Goal: Transaction & Acquisition: Book appointment/travel/reservation

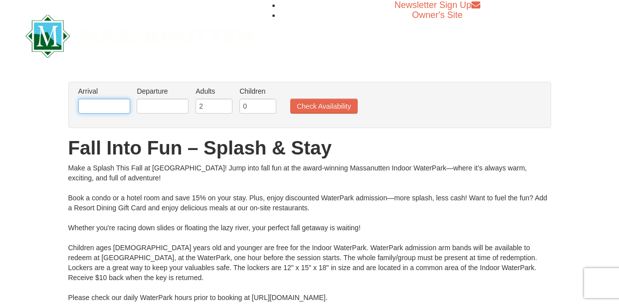
click at [95, 112] on input "text" at bounding box center [104, 106] width 52 height 15
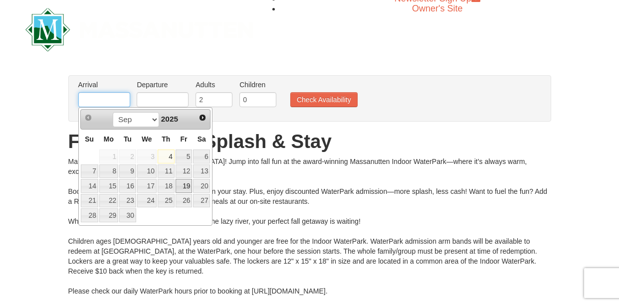
scroll to position [9, 0]
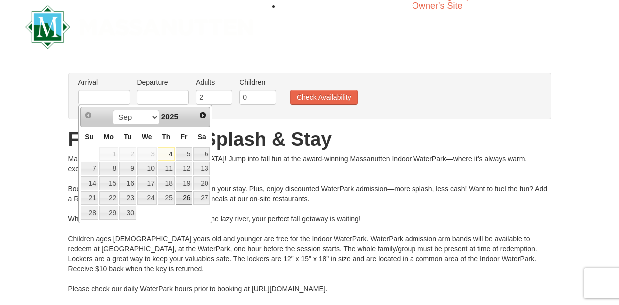
click at [182, 196] on link "26" at bounding box center [183, 198] width 17 height 14
type input "09/26/2025"
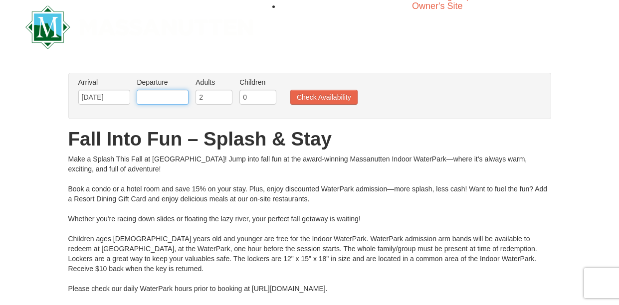
click at [178, 94] on input "text" at bounding box center [163, 97] width 52 height 15
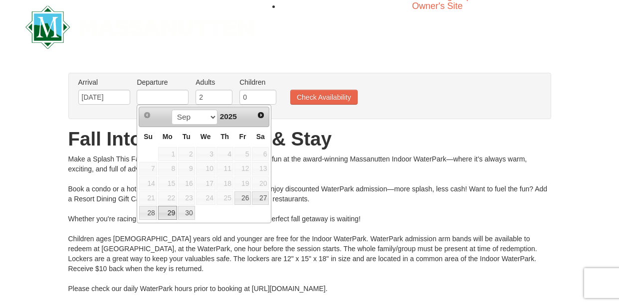
click at [165, 215] on link "29" at bounding box center [167, 213] width 19 height 14
type input "09/29/2025"
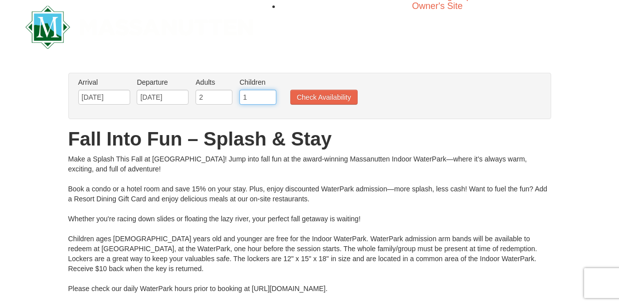
click at [268, 95] on input "1" at bounding box center [257, 97] width 37 height 15
type input "2"
click at [268, 95] on input "2" at bounding box center [257, 97] width 37 height 15
click at [318, 92] on button "Check Availability" at bounding box center [323, 97] width 67 height 15
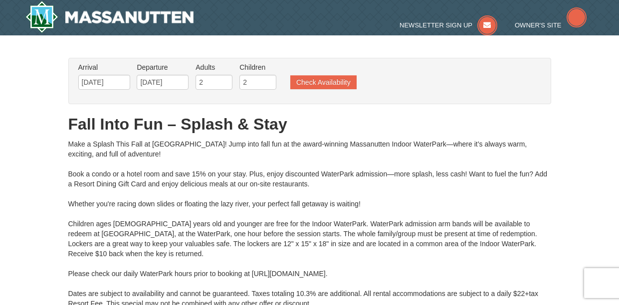
type input "[DATE]"
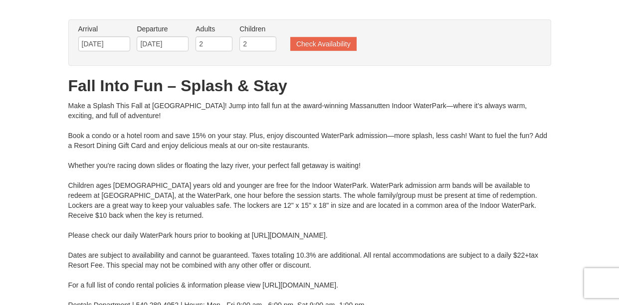
type input "[DATE]"
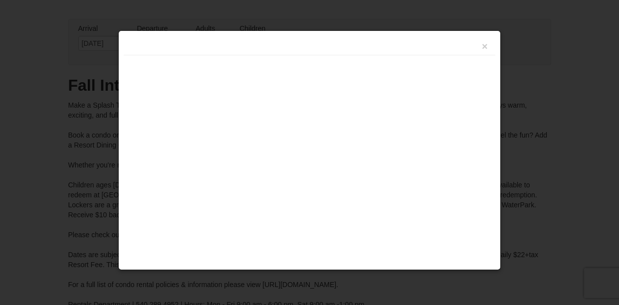
type input "[DATE]"
type input "09/29/2025"
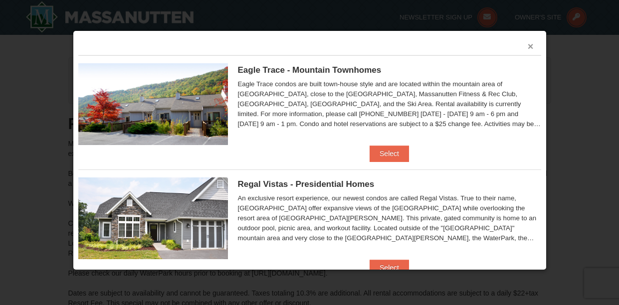
click at [527, 46] on button "×" at bounding box center [530, 46] width 6 height 10
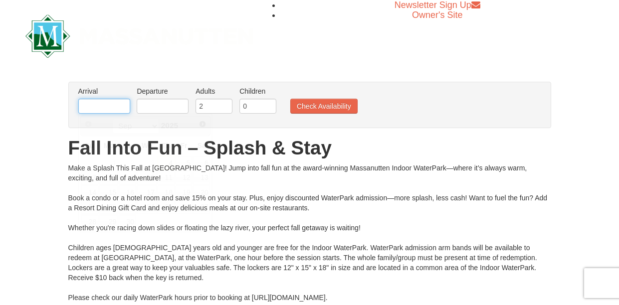
click at [99, 103] on input "text" at bounding box center [104, 106] width 52 height 15
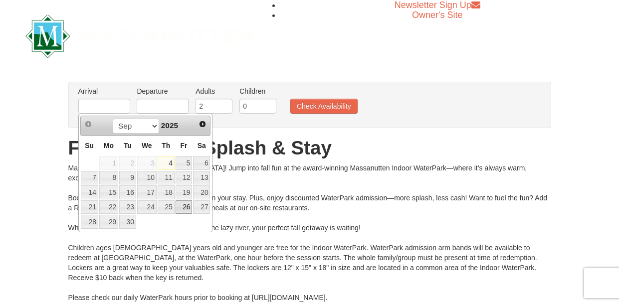
click at [181, 201] on link "26" at bounding box center [183, 207] width 17 height 14
type input "[DATE]"
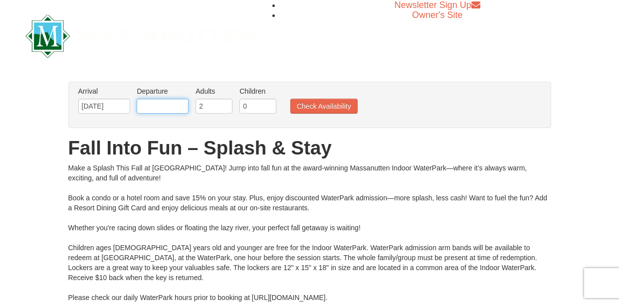
click at [163, 109] on input "text" at bounding box center [163, 106] width 52 height 15
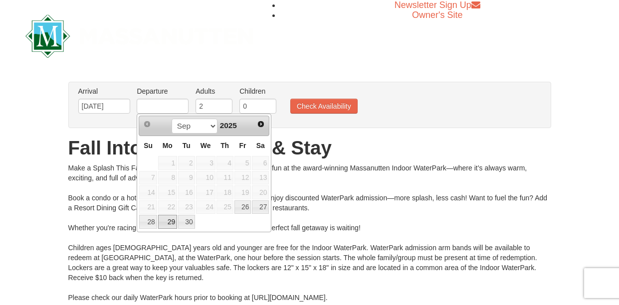
click at [169, 222] on link "29" at bounding box center [167, 222] width 19 height 14
type input "[DATE]"
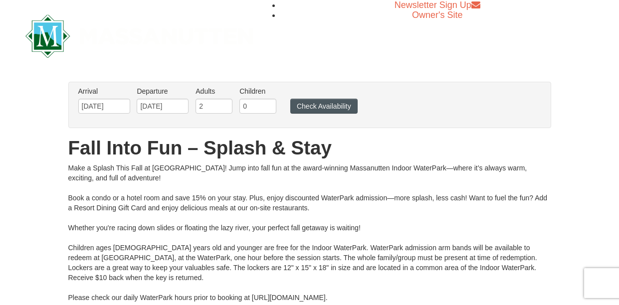
click at [313, 108] on button "Check Availability" at bounding box center [323, 106] width 67 height 15
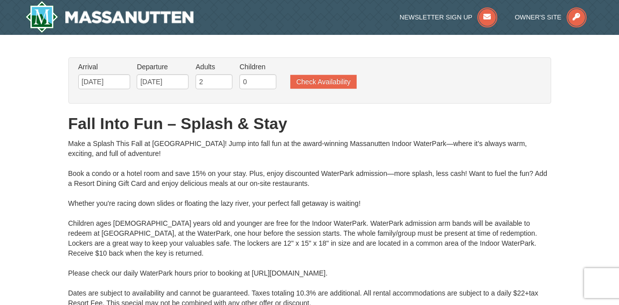
type input "[DATE]"
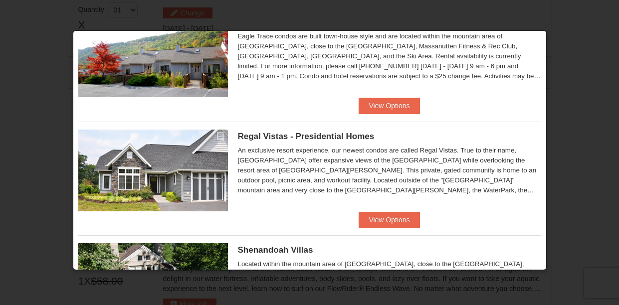
scroll to position [90, 0]
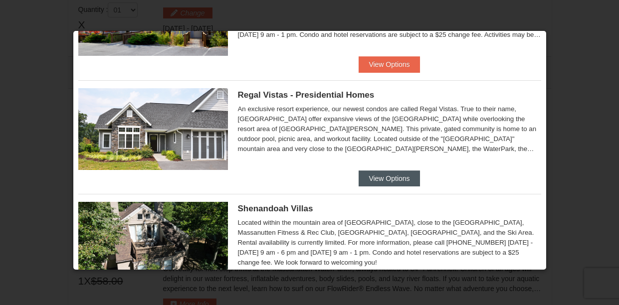
click at [383, 179] on button "View Options" at bounding box center [388, 178] width 61 height 16
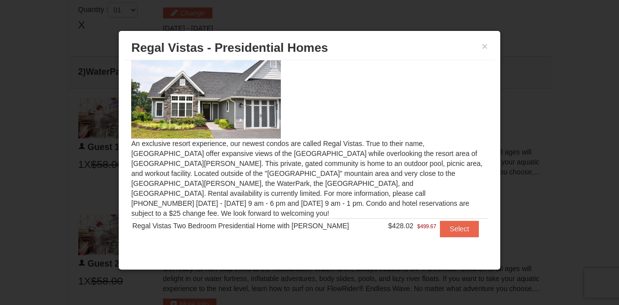
scroll to position [10, 0]
click at [175, 97] on img at bounding box center [206, 98] width 150 height 82
click at [482, 48] on button "×" at bounding box center [485, 46] width 6 height 10
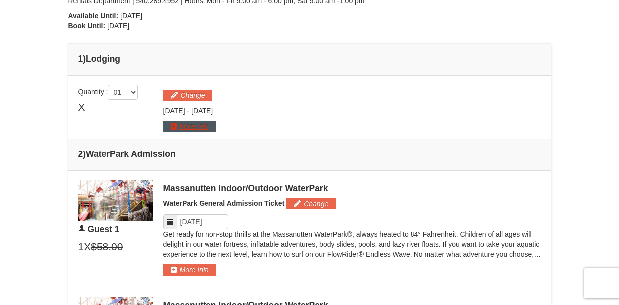
scroll to position [342, 0]
click at [199, 134] on td "Please make your package selection: × -" at bounding box center [309, 107] width 483 height 63
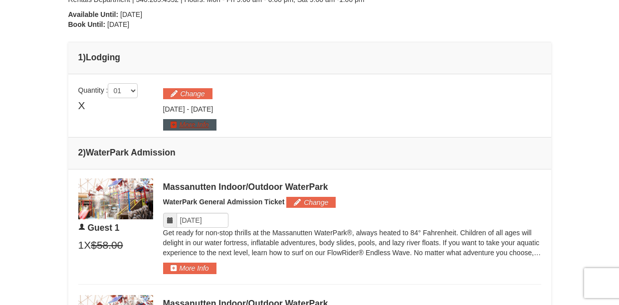
click at [195, 128] on button "More Info" at bounding box center [189, 124] width 53 height 11
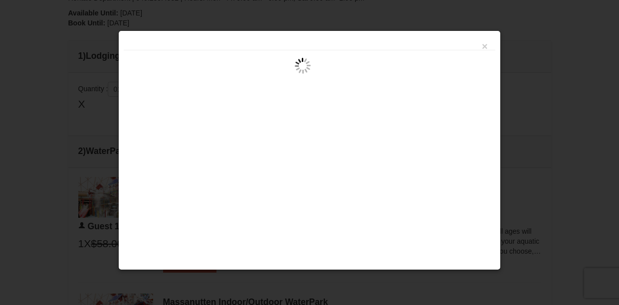
scroll to position [346, 0]
click at [484, 46] on button "×" at bounding box center [485, 46] width 6 height 10
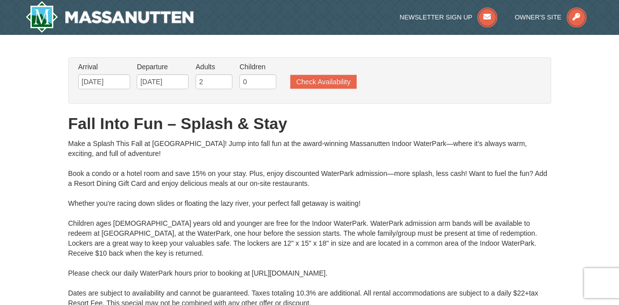
scroll to position [0, 0]
click at [141, 16] on img at bounding box center [109, 17] width 169 height 32
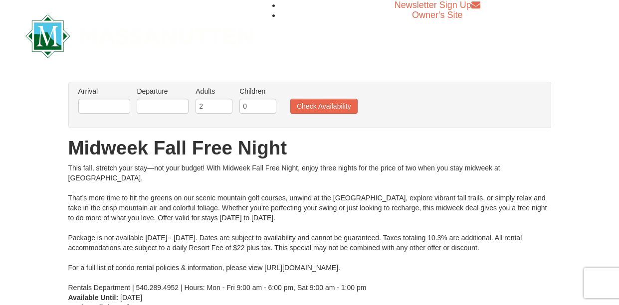
scroll to position [3, 0]
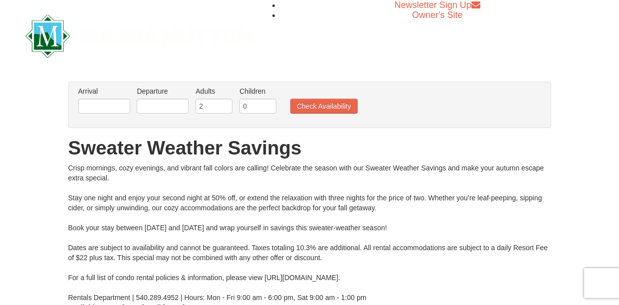
click at [52, 37] on img at bounding box center [139, 35] width 228 height 43
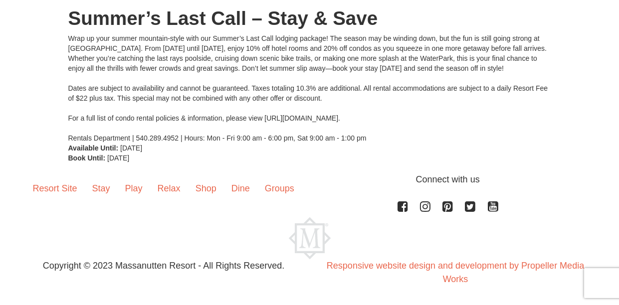
scroll to position [130, 0]
click at [92, 190] on link "Stay" at bounding box center [101, 188] width 33 height 31
